Goal: Find contact information: Find contact information

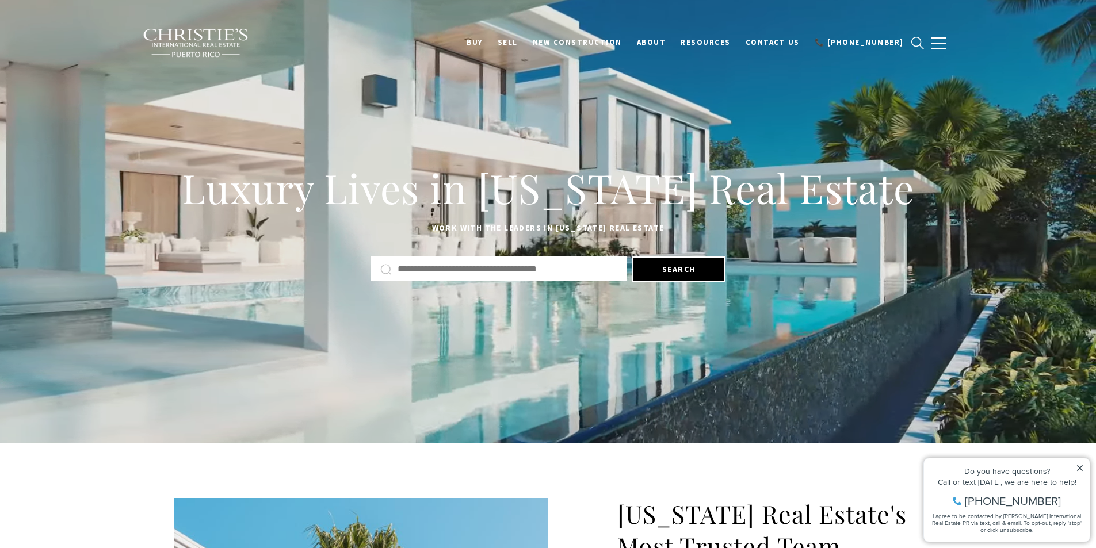
click at [789, 43] on span "Contact Us" at bounding box center [772, 42] width 54 height 10
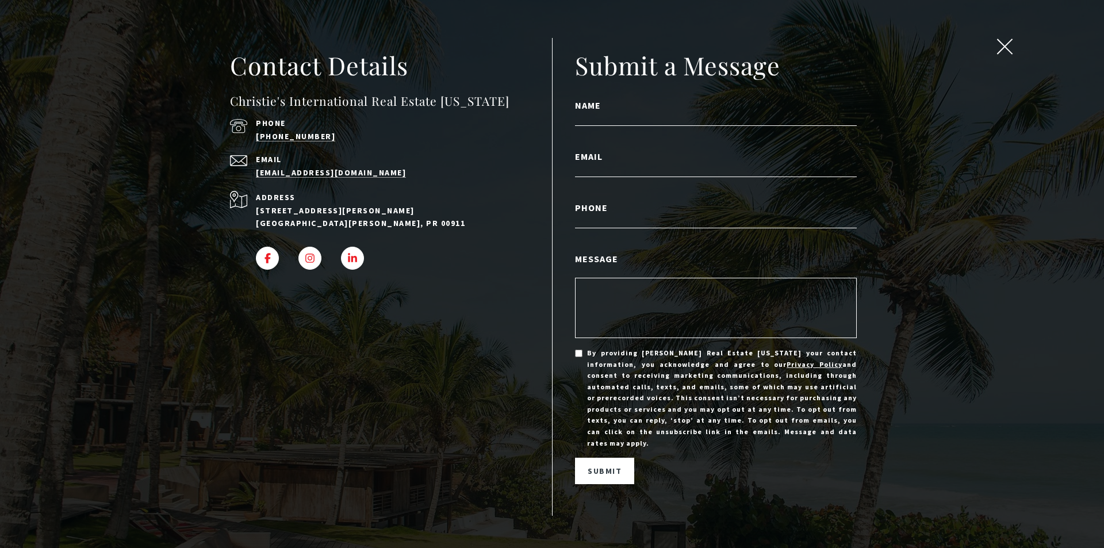
click at [1006, 45] on span "close modal" at bounding box center [1004, 46] width 15 height 15
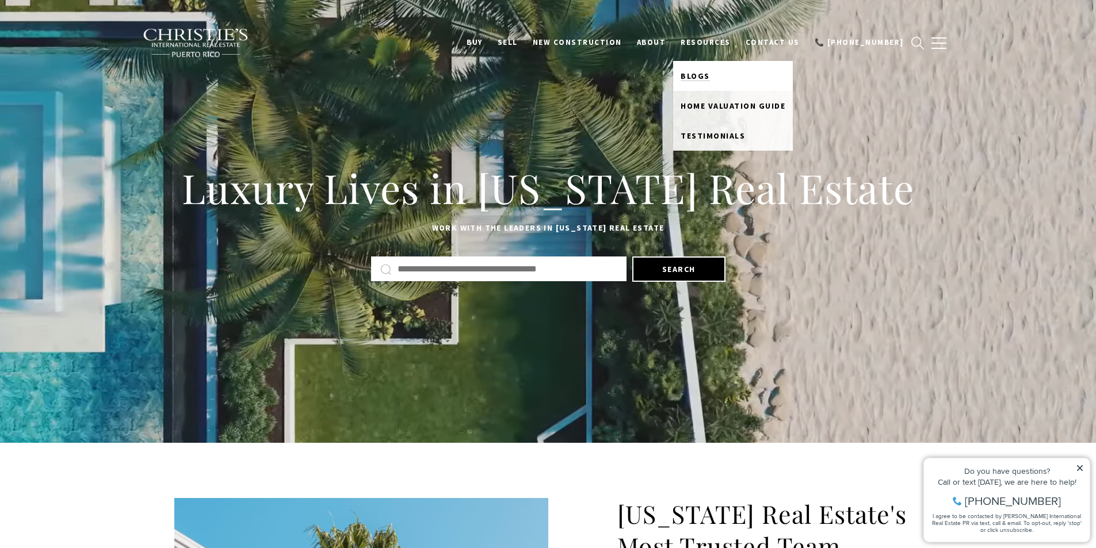
click at [710, 76] on span "Blogs" at bounding box center [694, 76] width 29 height 10
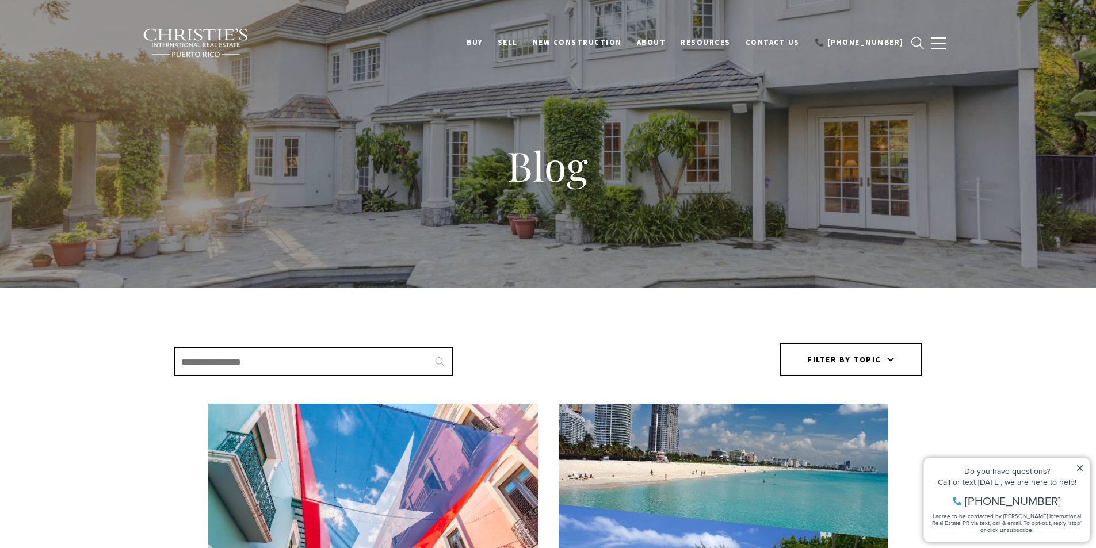
click at [786, 38] on span "Contact Us" at bounding box center [772, 42] width 54 height 10
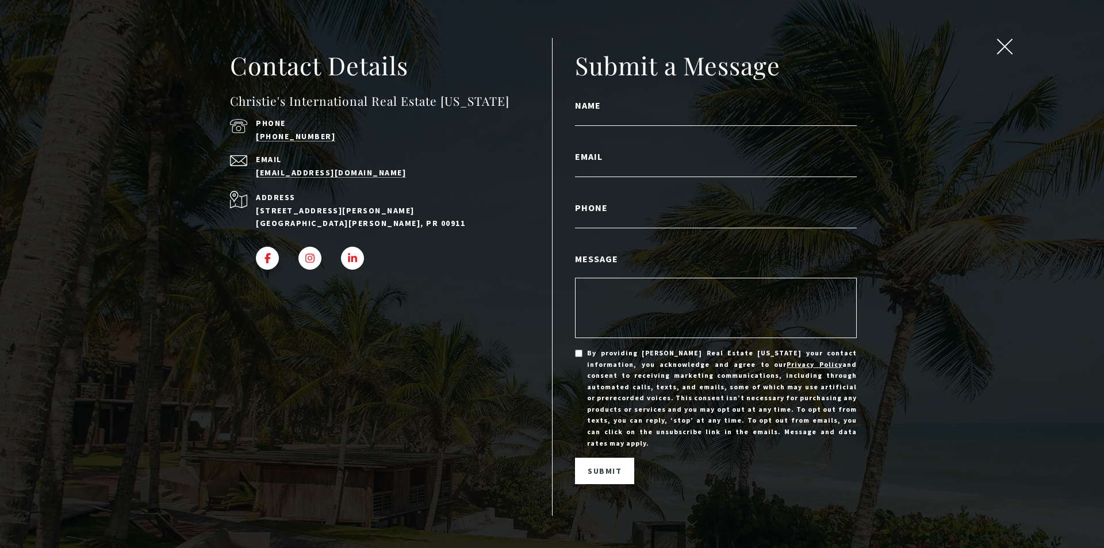
click at [458, 361] on div "Contact Details Christie's International Real Estate [US_STATE] Phone [PHONE_NU…" at bounding box center [391, 273] width 322 height 449
click at [233, 341] on div "Contact Details Christie's International Real Estate [US_STATE] Phone [PHONE_NU…" at bounding box center [391, 273] width 322 height 449
click at [998, 39] on span "close modal" at bounding box center [1004, 46] width 15 height 15
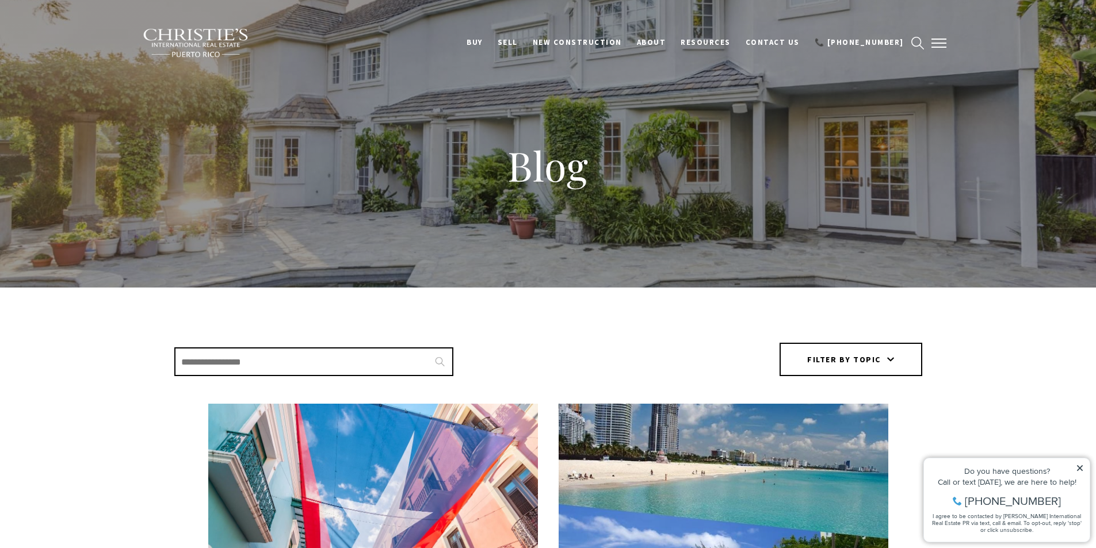
click at [947, 40] on button "button" at bounding box center [939, 42] width 30 height 33
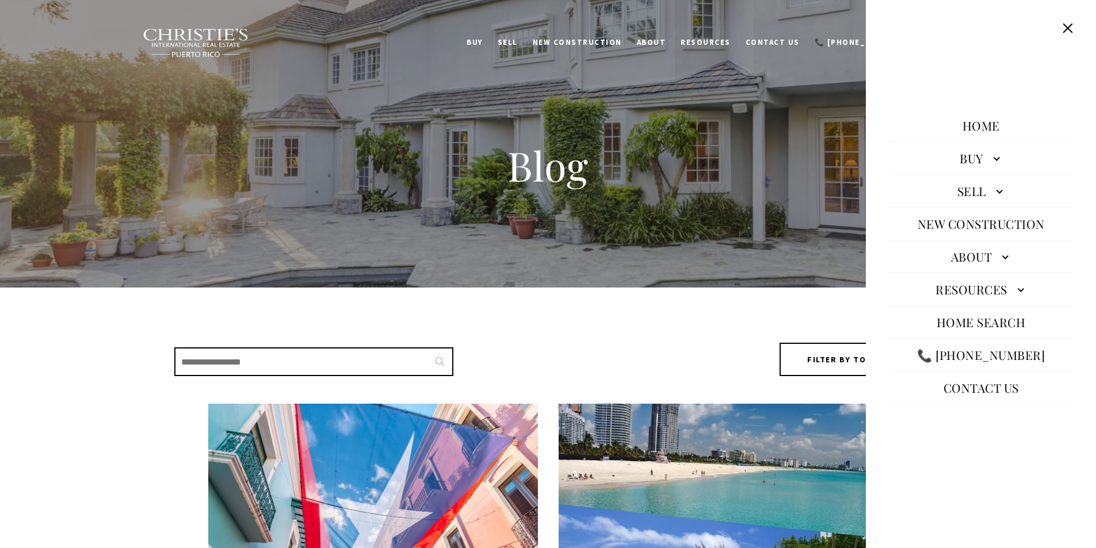
click at [986, 390] on link "Contact Us" at bounding box center [980, 388] width 87 height 28
